Goal: Check status: Check status

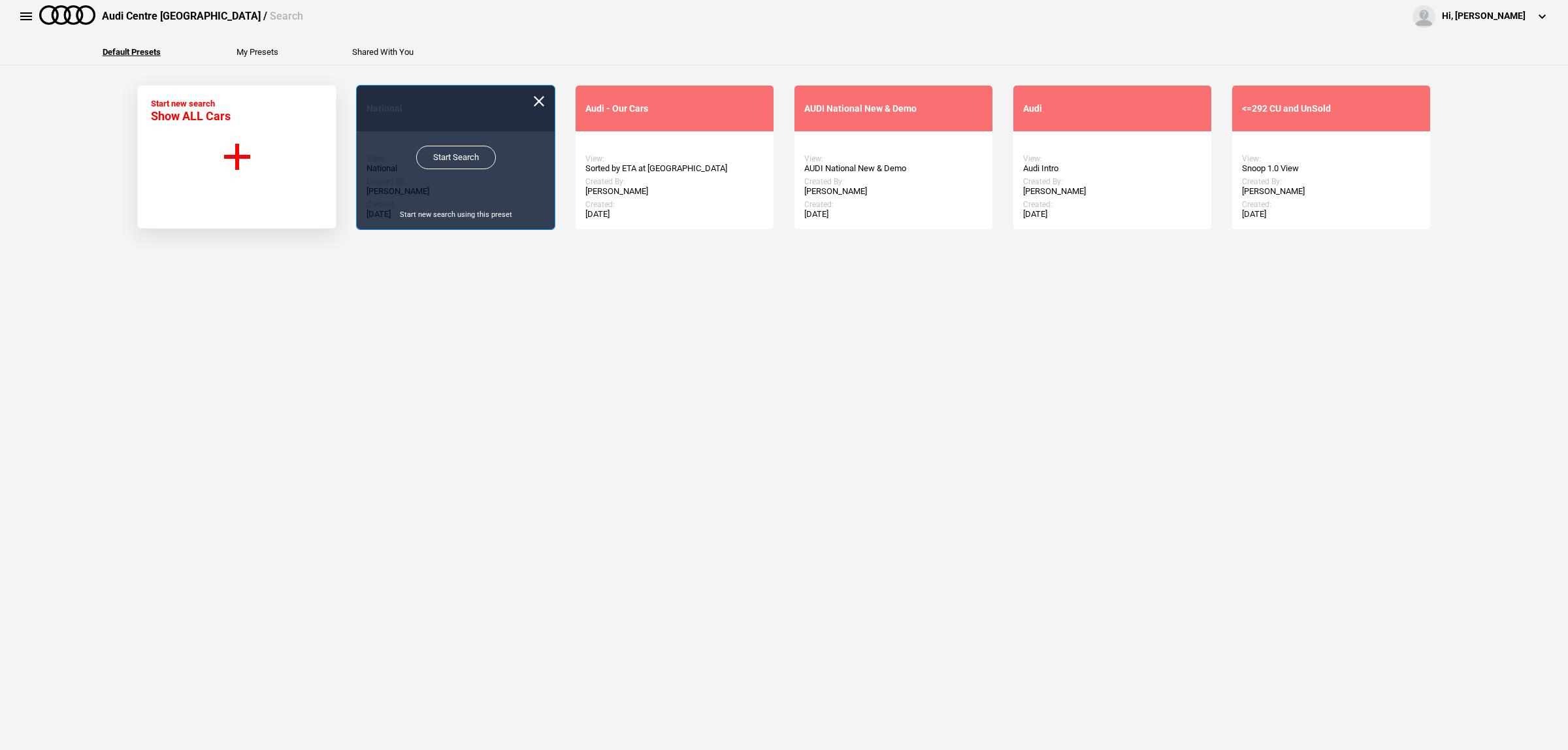
click at [444, 162] on link "Start Search" at bounding box center [456, 157] width 79 height 23
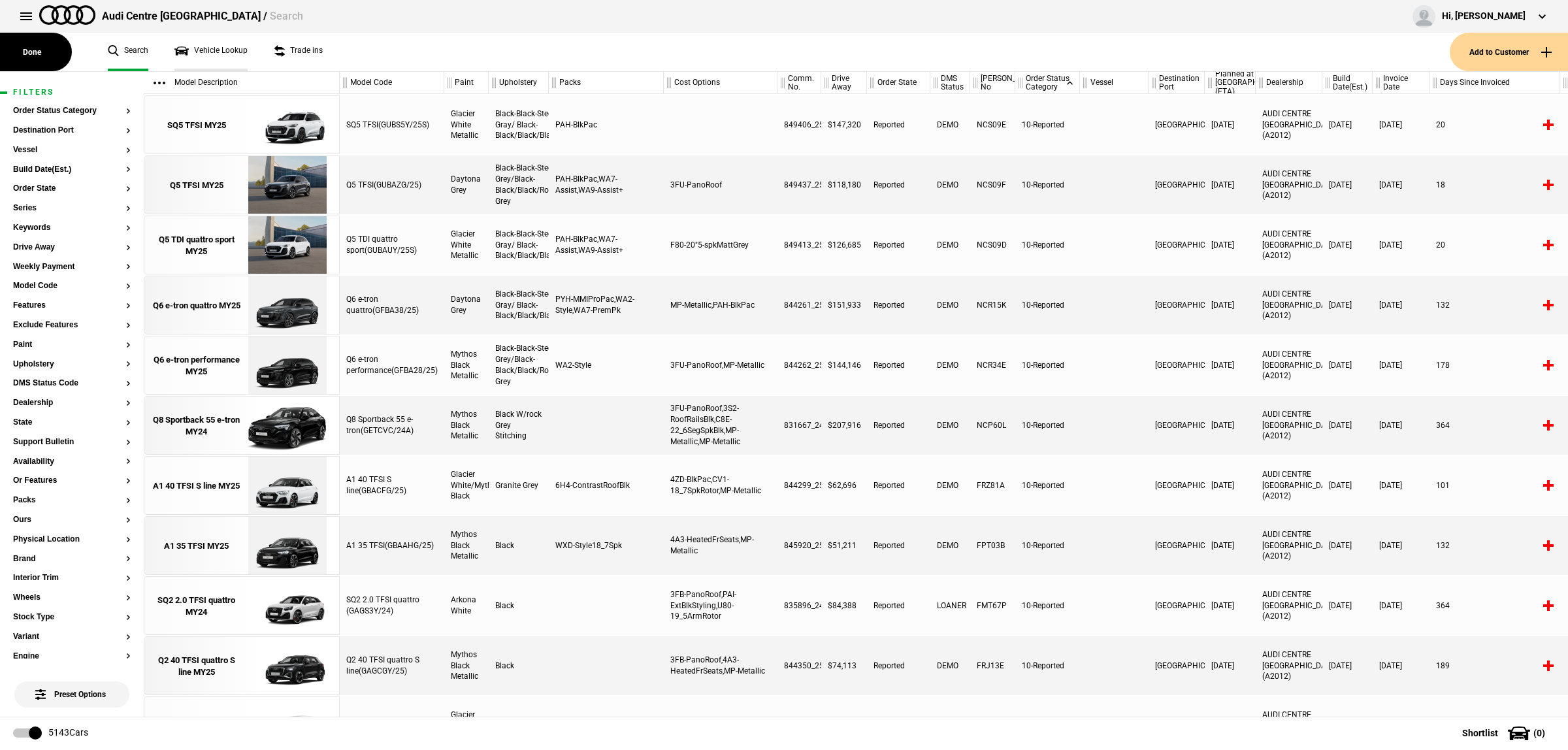
click at [233, 56] on link "Vehicle Lookup" at bounding box center [211, 51] width 73 height 39
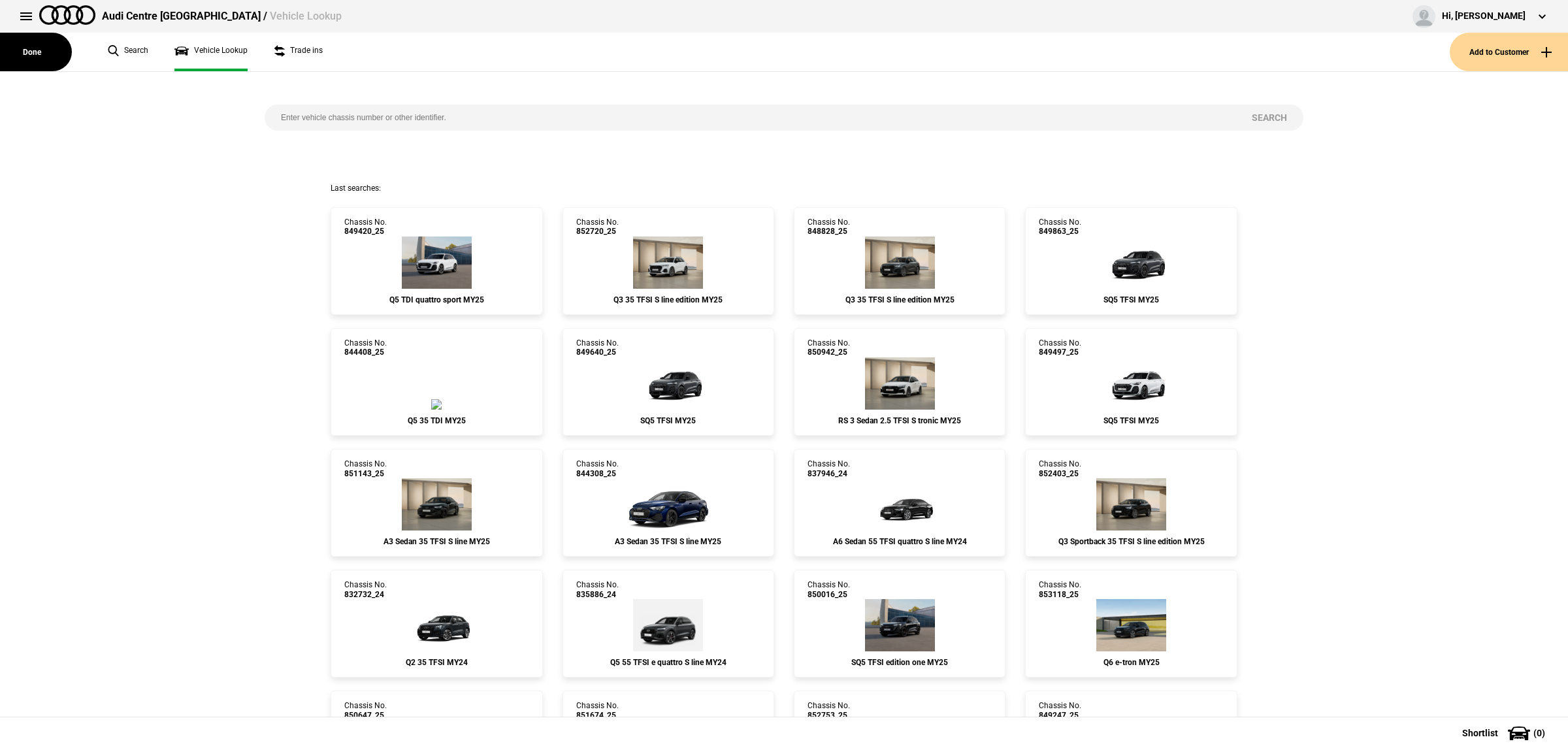
click at [342, 112] on input "search" at bounding box center [750, 117] width 971 height 26
paste input "849404"
type input "849404"
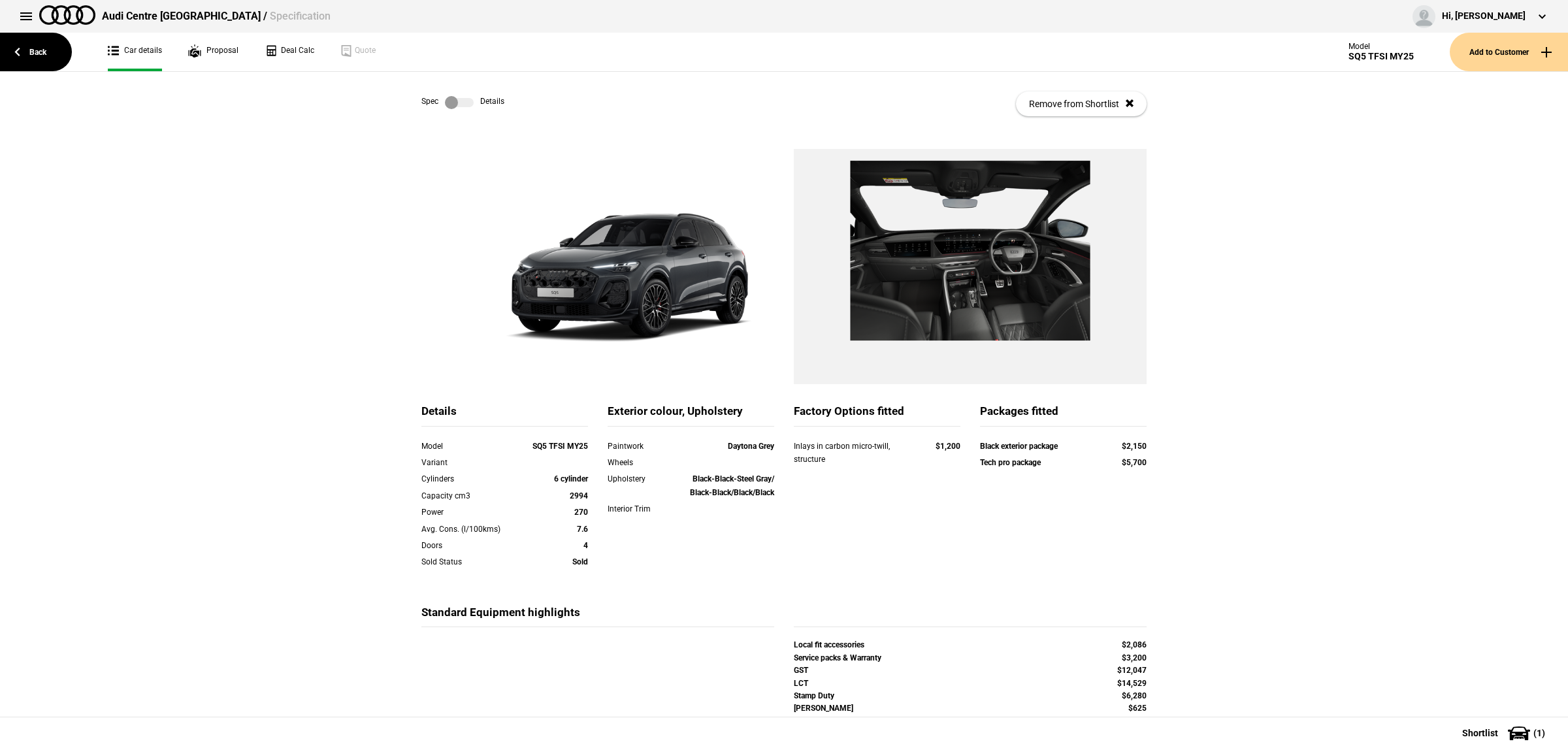
click at [448, 103] on label at bounding box center [459, 103] width 29 height 13
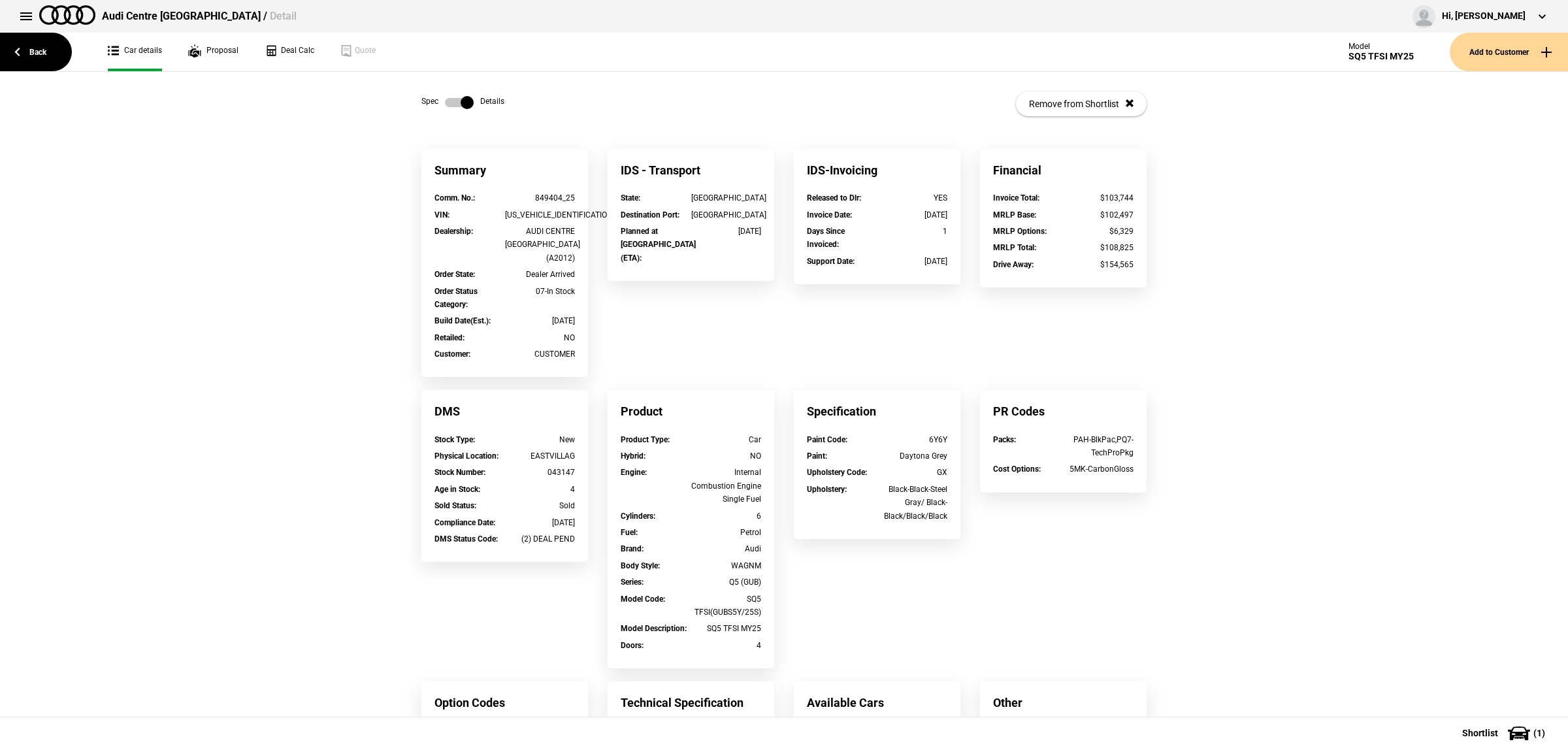
click at [461, 102] on label at bounding box center [459, 103] width 29 height 13
